Goal: Information Seeking & Learning: Learn about a topic

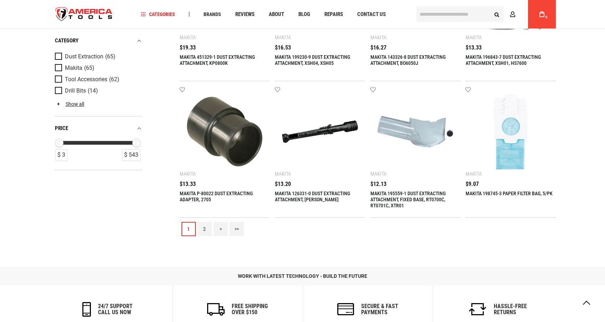
scroll to position [677, 0]
click at [202, 225] on link "2" at bounding box center [204, 229] width 14 height 14
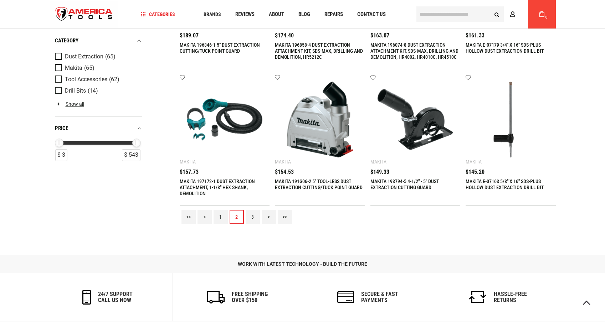
scroll to position [713, 0]
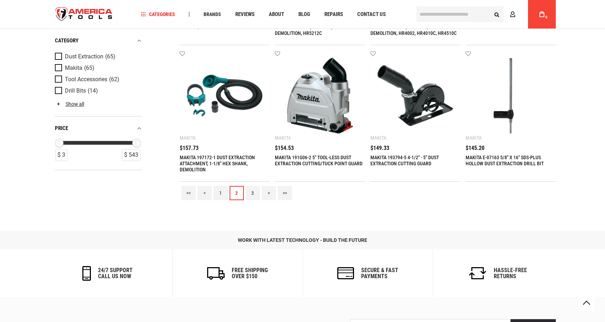
click at [253, 191] on link "3" at bounding box center [253, 193] width 14 height 14
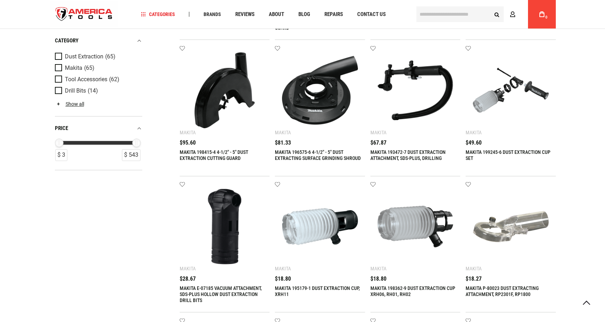
scroll to position [178, 0]
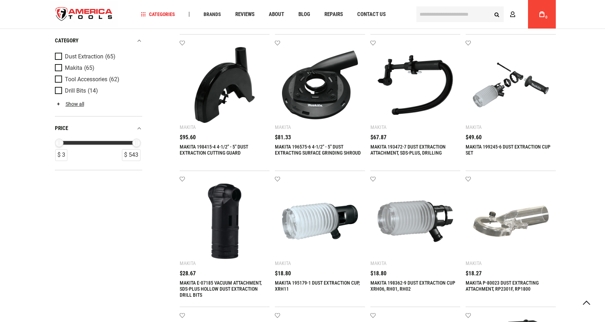
click at [310, 282] on link "MAKITA 195179-1 DUST EXTRACTION CUP, XRH11" at bounding box center [317, 286] width 85 height 12
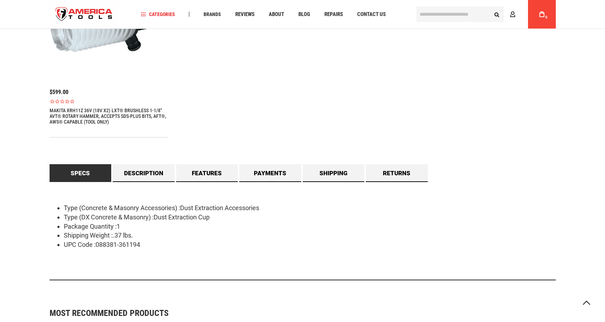
scroll to position [570, 0]
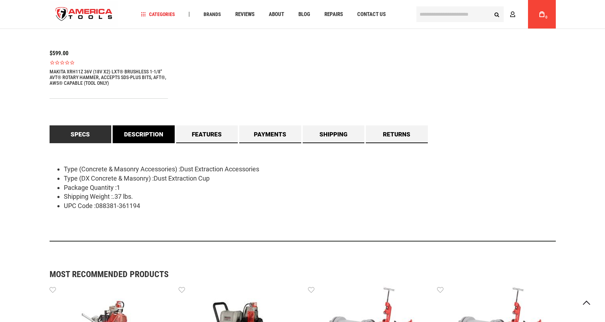
click at [134, 135] on link "Description" at bounding box center [144, 134] width 62 height 18
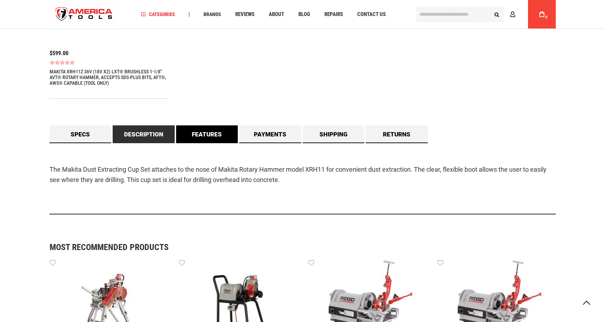
click at [204, 132] on link "Features" at bounding box center [207, 134] width 62 height 18
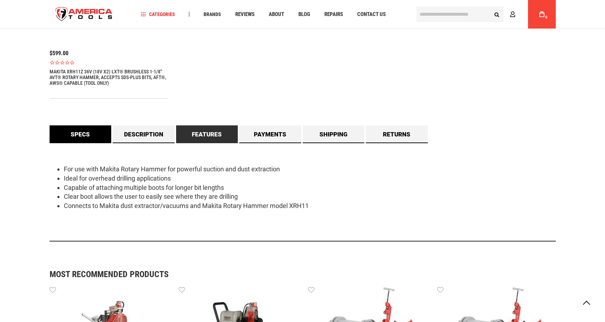
click at [82, 132] on link "Specs" at bounding box center [81, 134] width 62 height 18
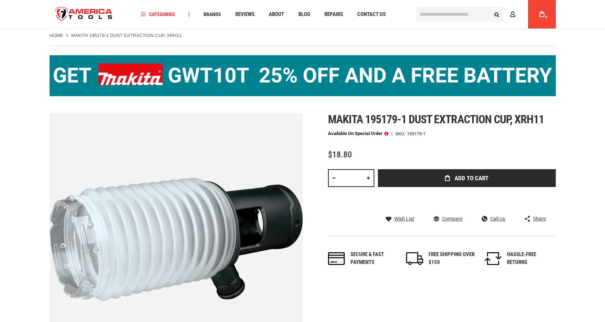
scroll to position [0, 0]
